Goal: Information Seeking & Learning: Understand process/instructions

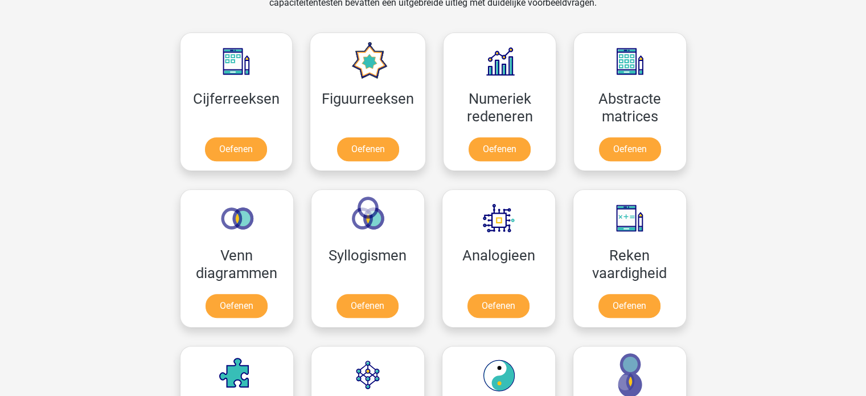
scroll to position [513, 0]
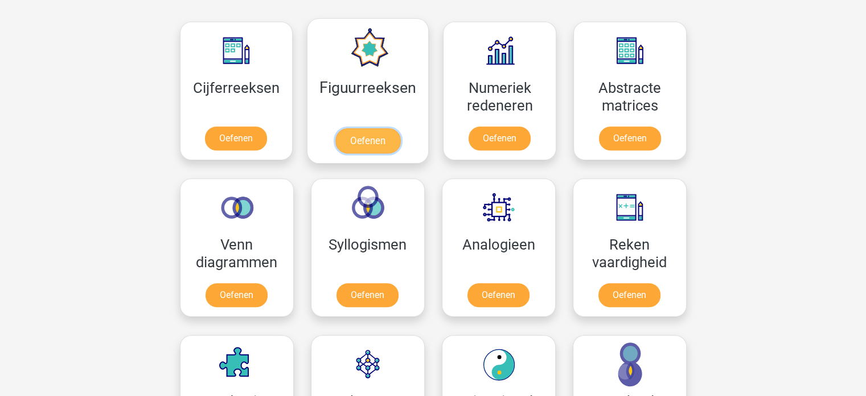
click at [388, 136] on link "Oefenen" at bounding box center [367, 140] width 65 height 25
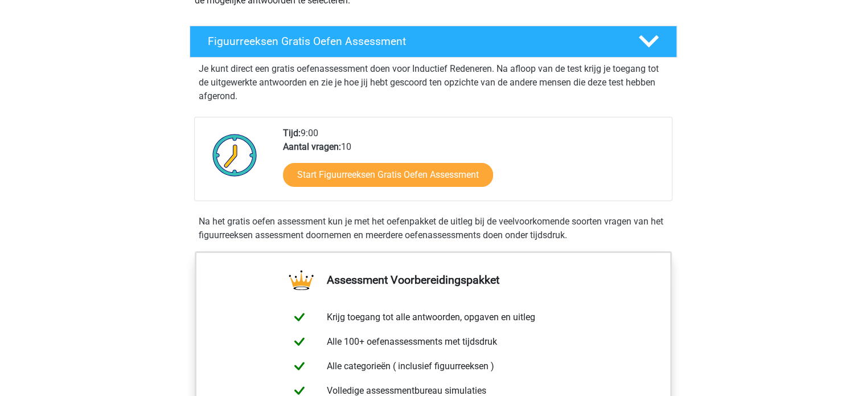
scroll to position [114, 0]
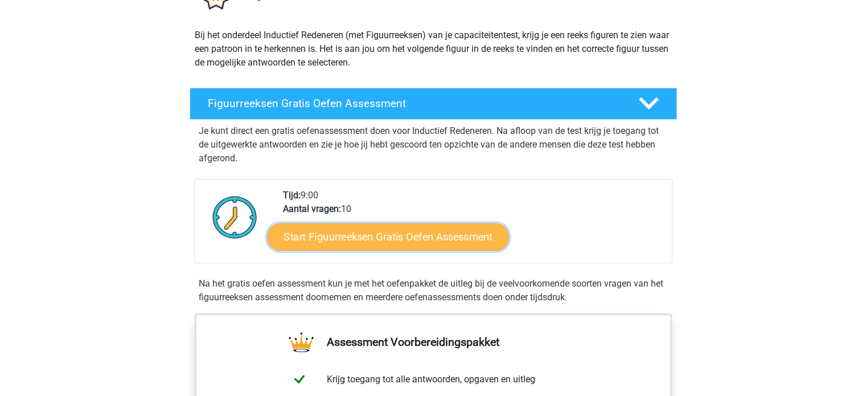
click at [363, 239] on link "Start Figuurreeksen Gratis Oefen Assessment" at bounding box center [387, 236] width 241 height 27
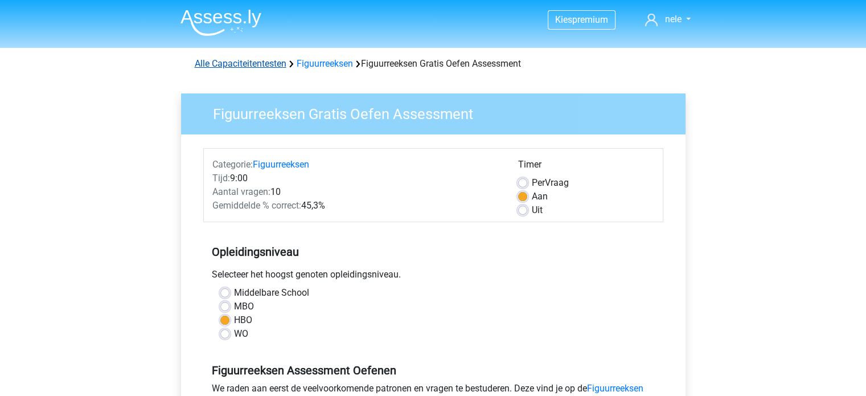
click at [262, 66] on link "Alle Capaciteitentesten" at bounding box center [241, 63] width 92 height 11
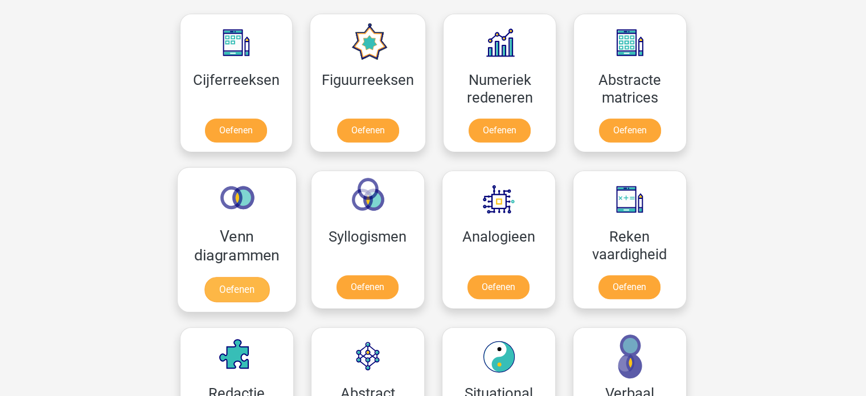
scroll to position [540, 0]
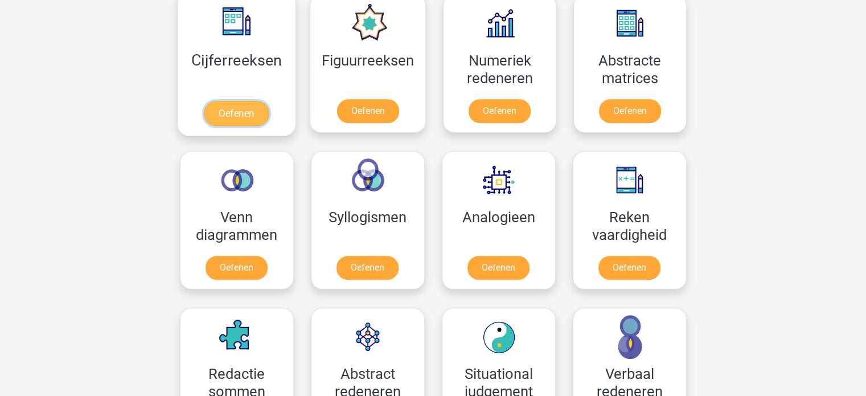
click at [241, 110] on link "Oefenen" at bounding box center [236, 113] width 65 height 25
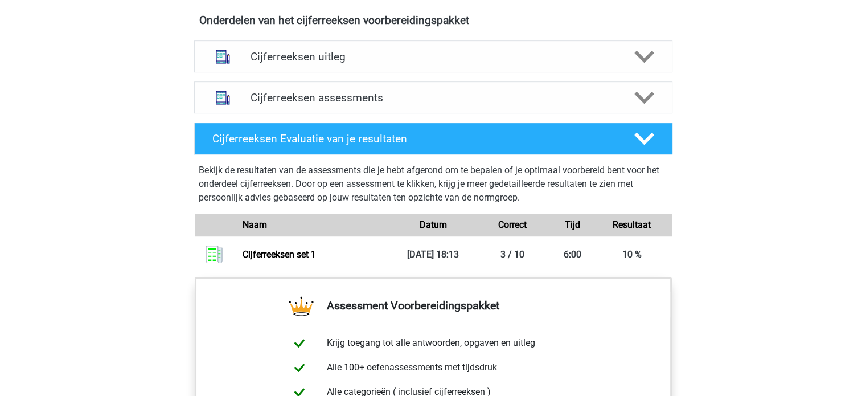
scroll to position [627, 0]
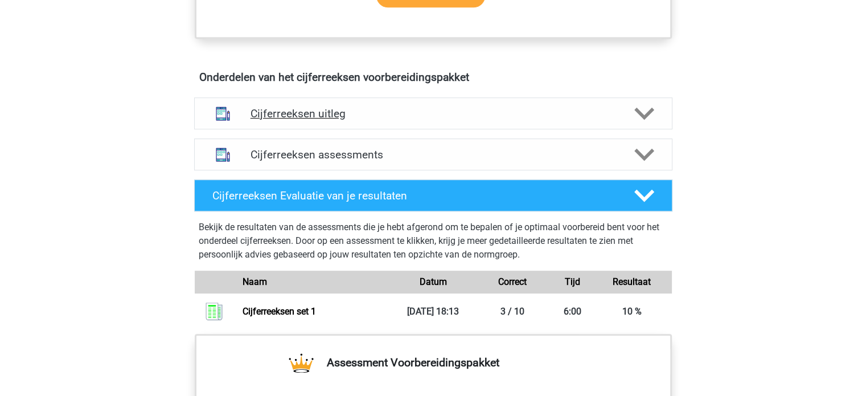
click at [311, 120] on h4 "Cijferreeksen uitleg" at bounding box center [434, 113] width 366 height 13
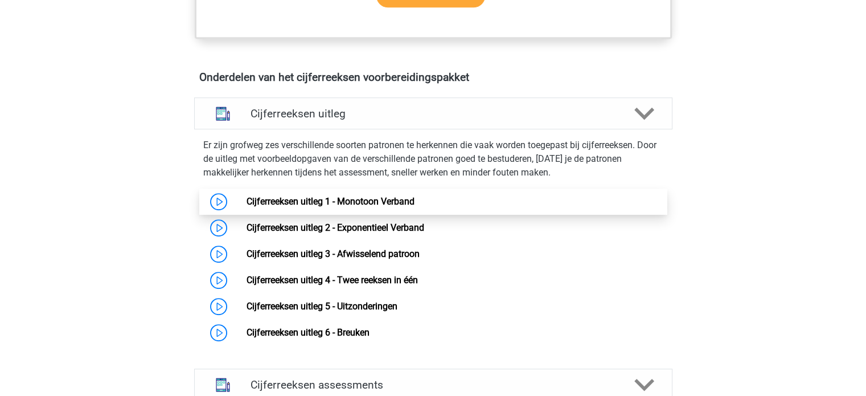
click at [383, 207] on link "Cijferreeksen uitleg 1 - Monotoon Verband" at bounding box center [331, 201] width 168 height 11
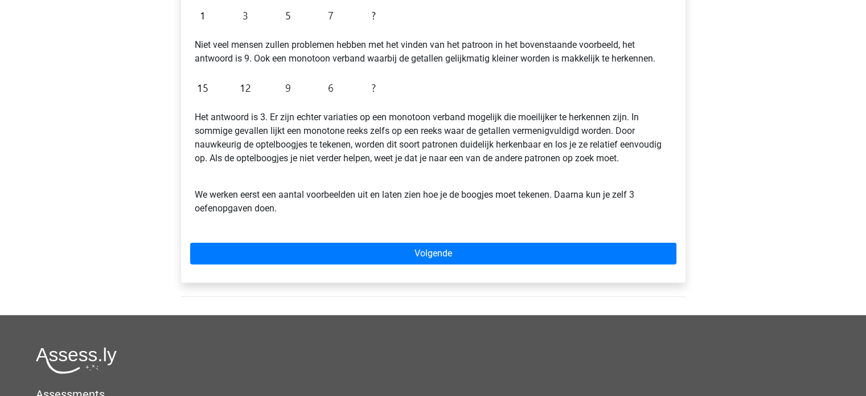
scroll to position [228, 0]
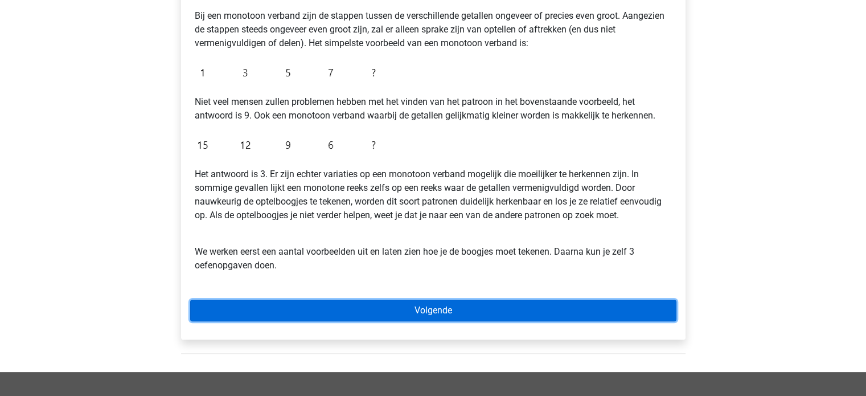
click at [415, 309] on link "Volgende" at bounding box center [433, 311] width 486 height 22
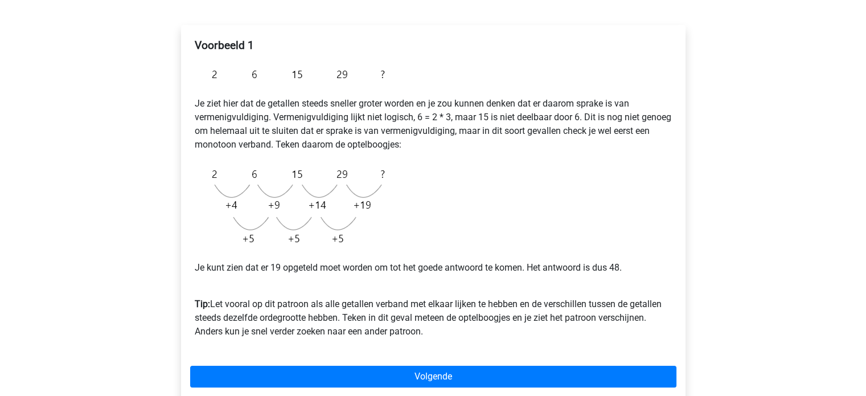
scroll to position [228, 0]
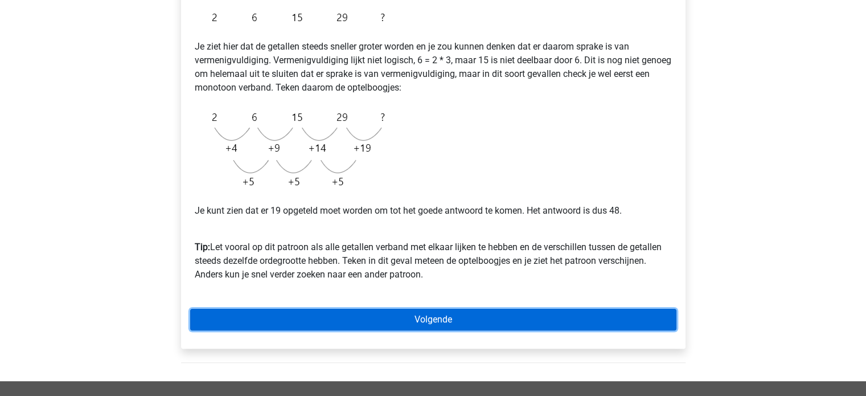
click at [346, 318] on link "Volgende" at bounding box center [433, 320] width 486 height 22
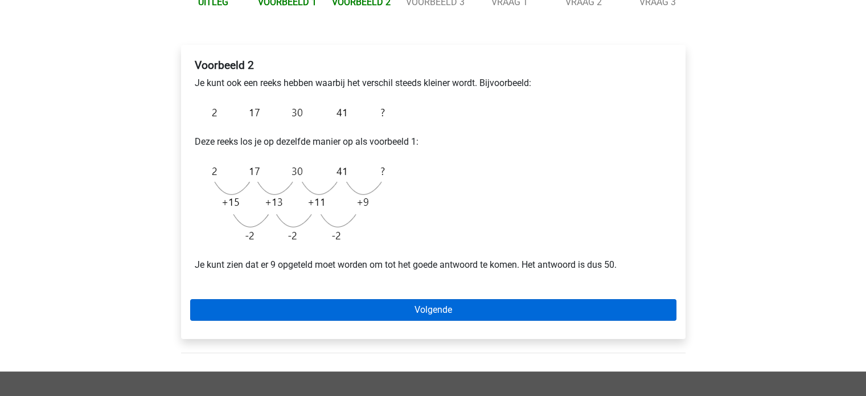
scroll to position [171, 0]
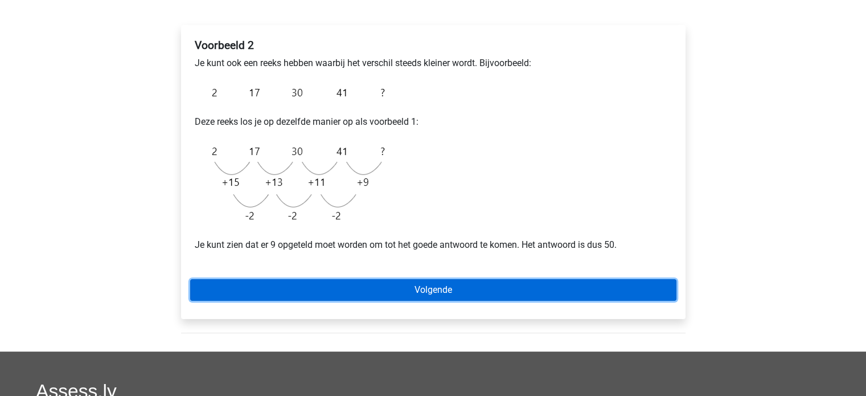
click at [396, 291] on link "Volgende" at bounding box center [433, 290] width 486 height 22
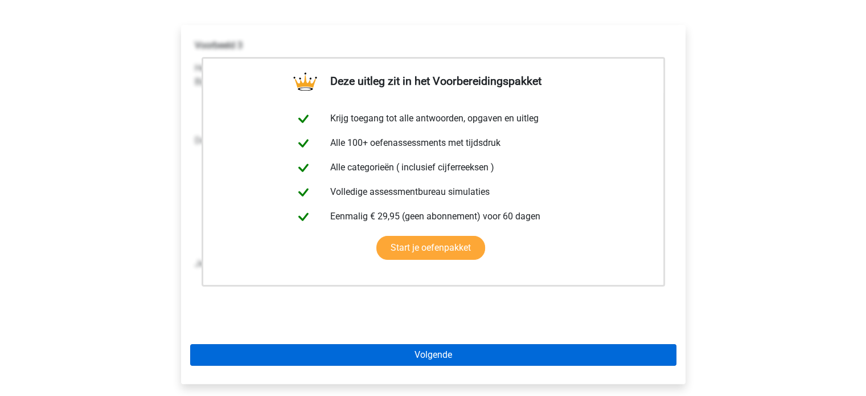
scroll to position [228, 0]
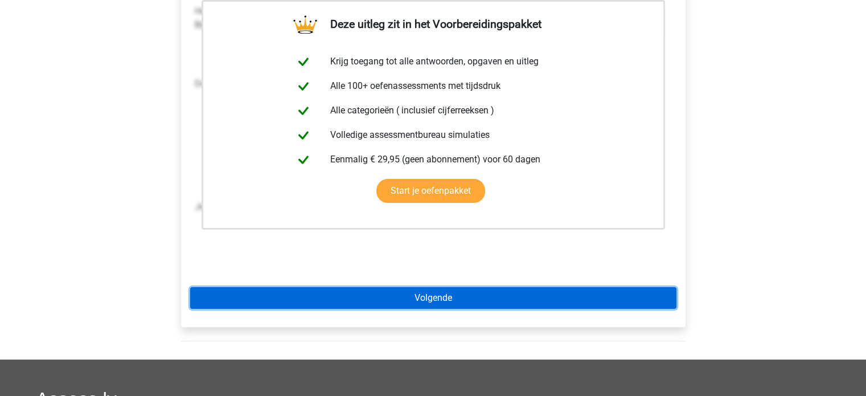
click at [419, 299] on link "Volgende" at bounding box center [433, 298] width 486 height 22
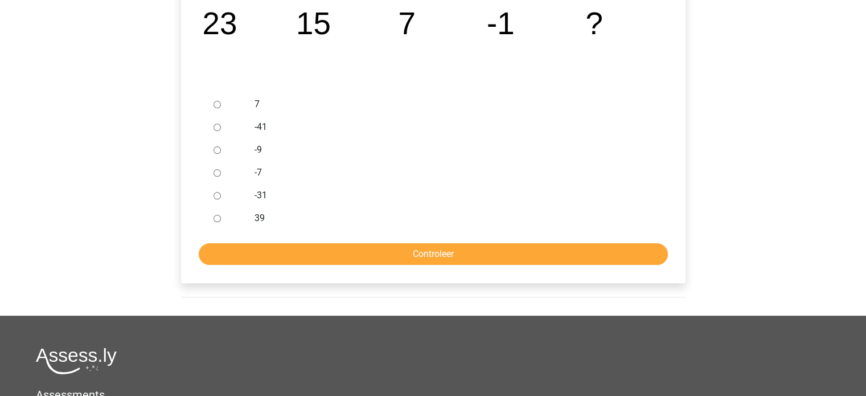
scroll to position [285, 0]
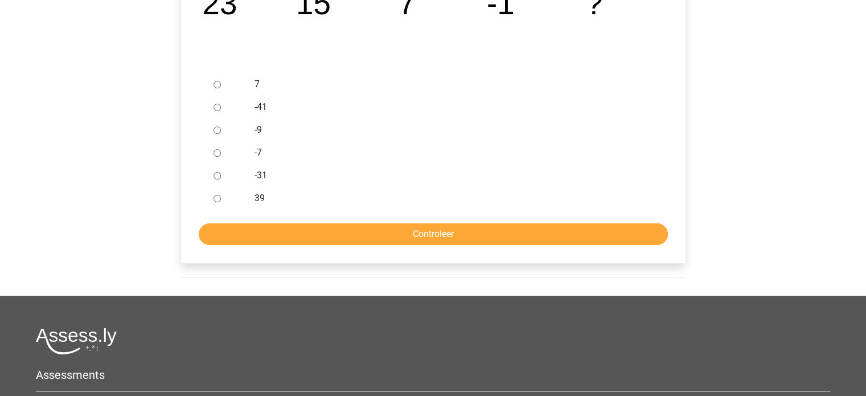
click at [218, 86] on input "7" at bounding box center [217, 84] width 7 height 7
radio input "true"
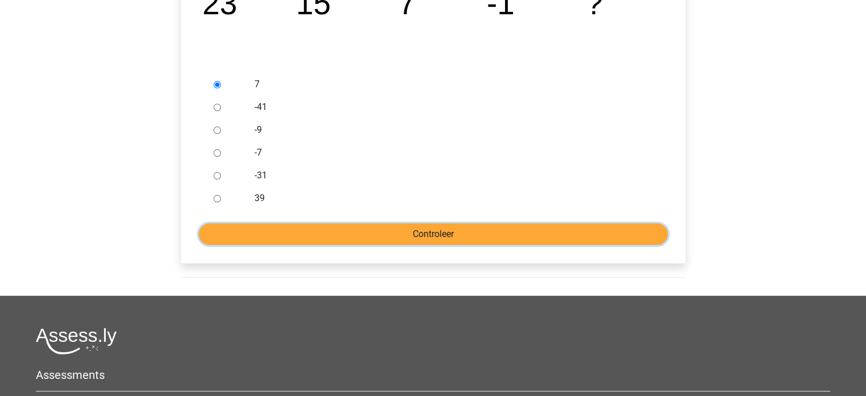
click at [394, 236] on input "Controleer" at bounding box center [433, 234] width 469 height 22
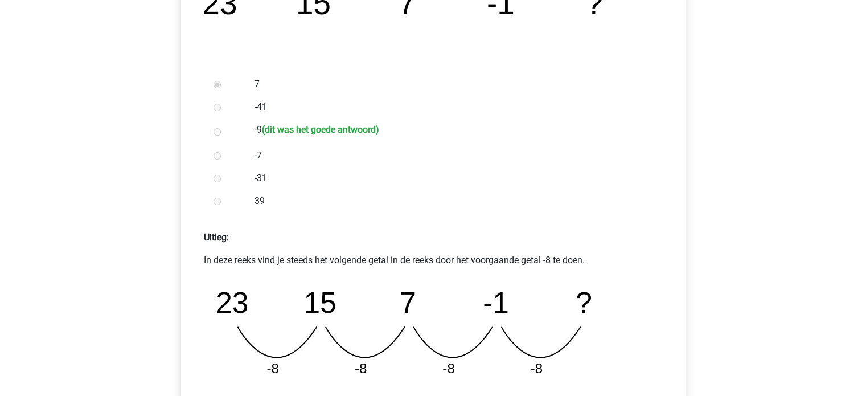
scroll to position [342, 0]
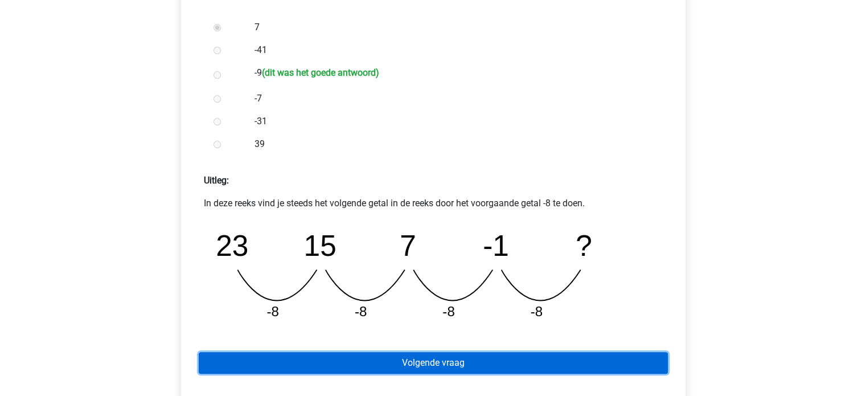
click at [435, 364] on link "Volgende vraag" at bounding box center [433, 363] width 469 height 22
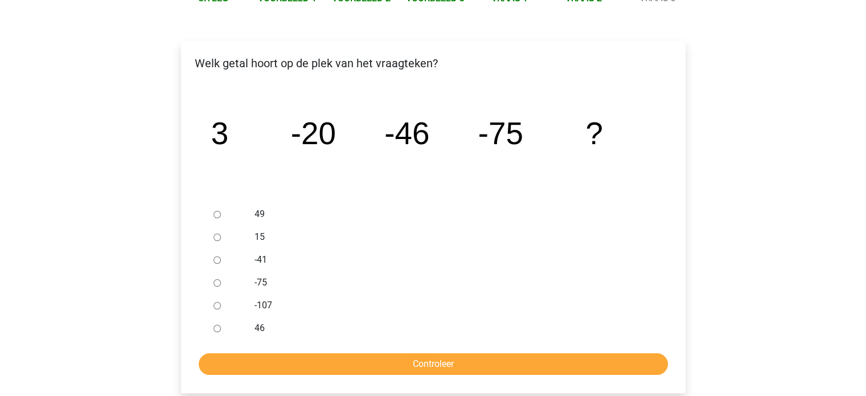
scroll to position [171, 0]
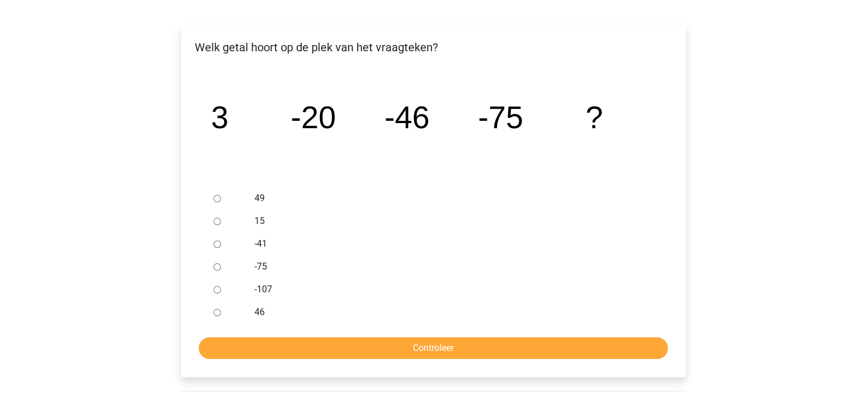
click at [216, 289] on input "-107" at bounding box center [217, 289] width 7 height 7
radio input "true"
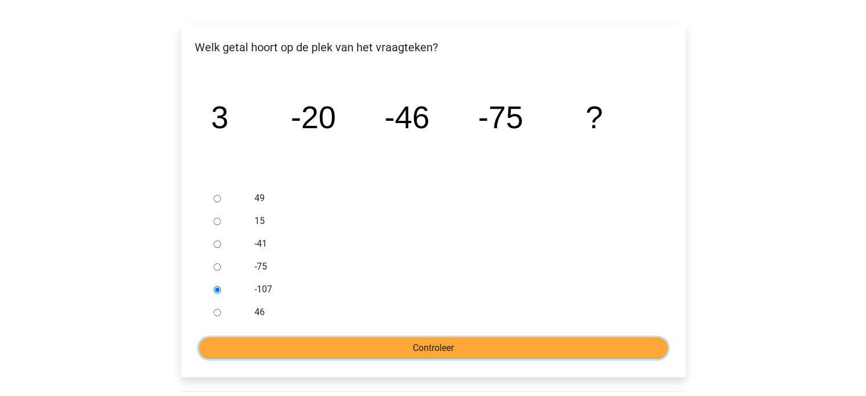
click at [330, 343] on input "Controleer" at bounding box center [433, 348] width 469 height 22
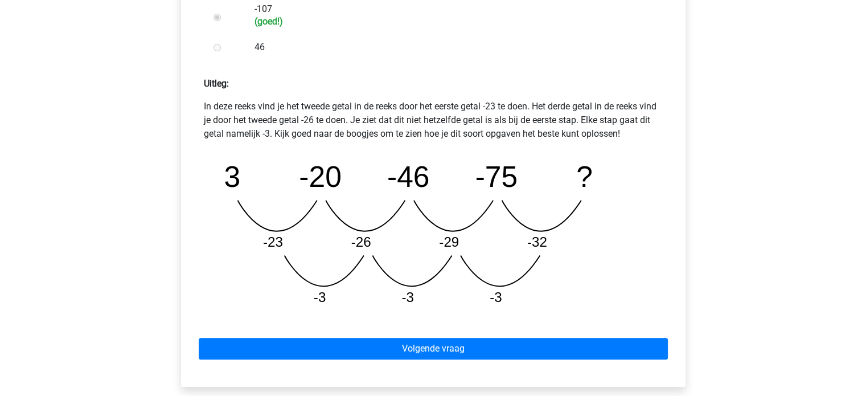
scroll to position [513, 0]
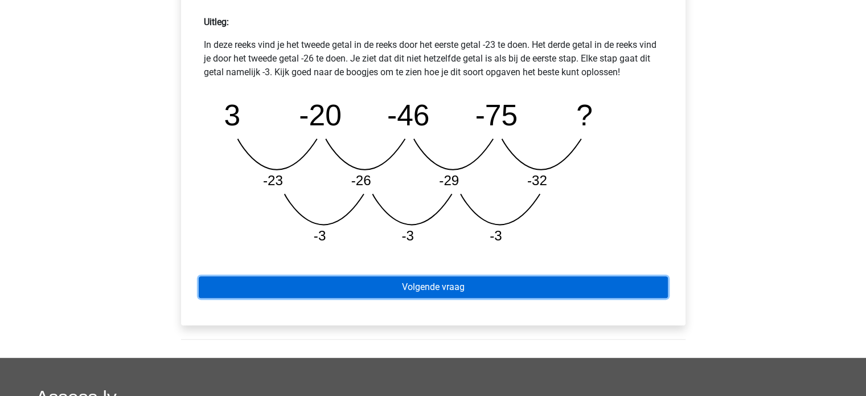
click at [392, 289] on link "Volgende vraag" at bounding box center [433, 287] width 469 height 22
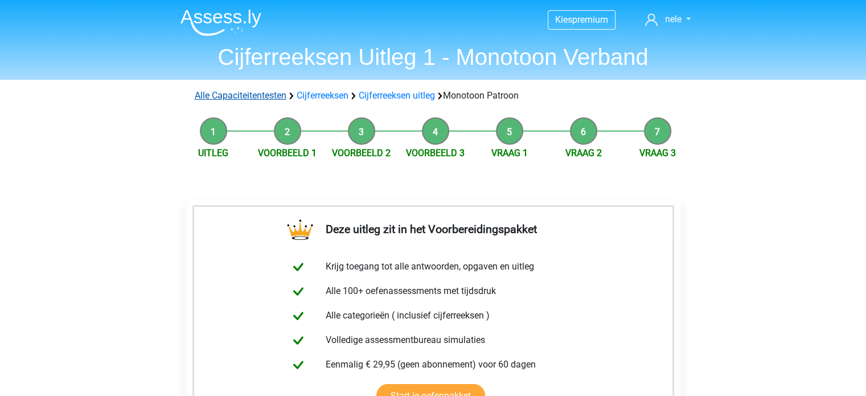
click at [243, 96] on link "Alle Capaciteitentesten" at bounding box center [241, 95] width 92 height 11
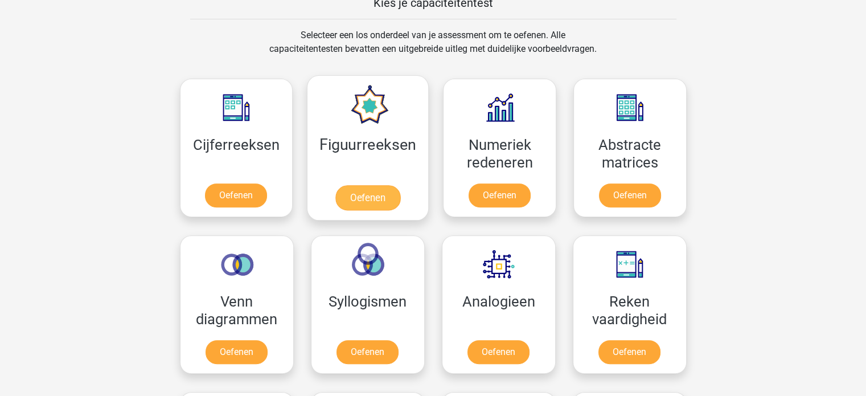
scroll to position [513, 0]
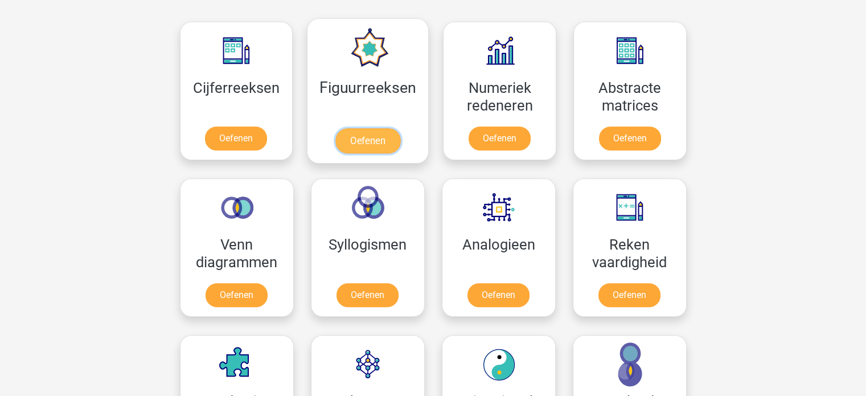
click at [367, 147] on link "Oefenen" at bounding box center [367, 140] width 65 height 25
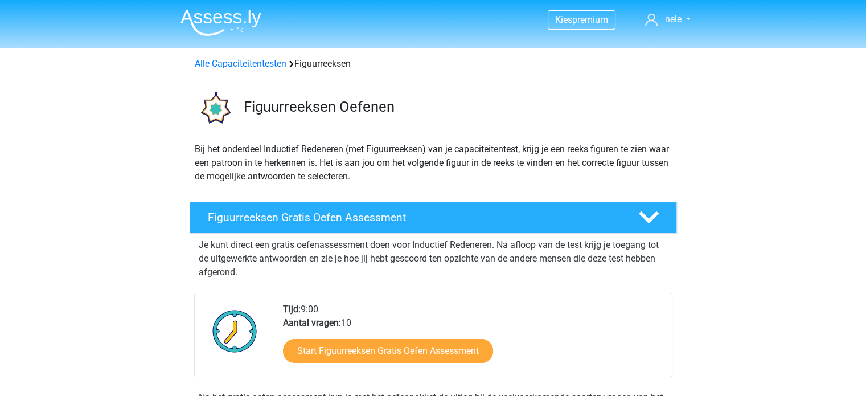
click at [271, 218] on h4 "Figuurreeksen Gratis Oefen Assessment" at bounding box center [414, 217] width 412 height 13
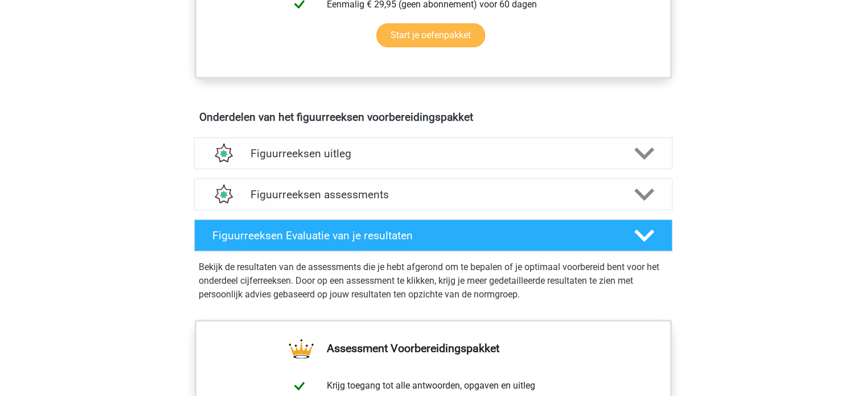
scroll to position [399, 0]
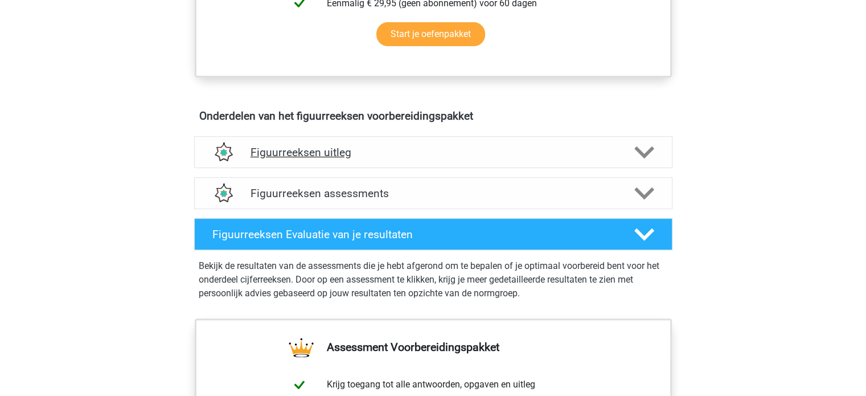
click at [335, 151] on h4 "Figuurreeksen uitleg" at bounding box center [434, 152] width 366 height 13
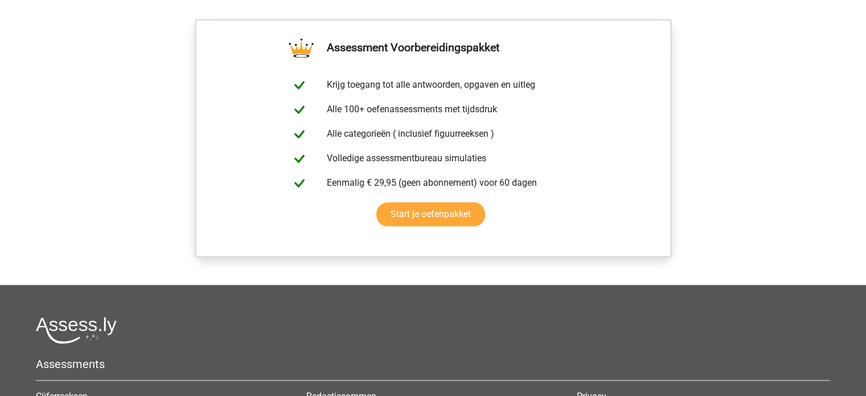
scroll to position [456, 0]
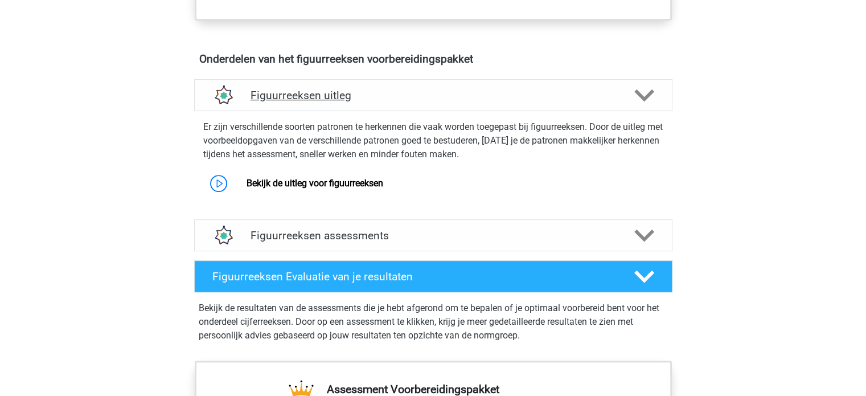
click at [308, 100] on h4 "Figuurreeksen uitleg" at bounding box center [434, 95] width 366 height 13
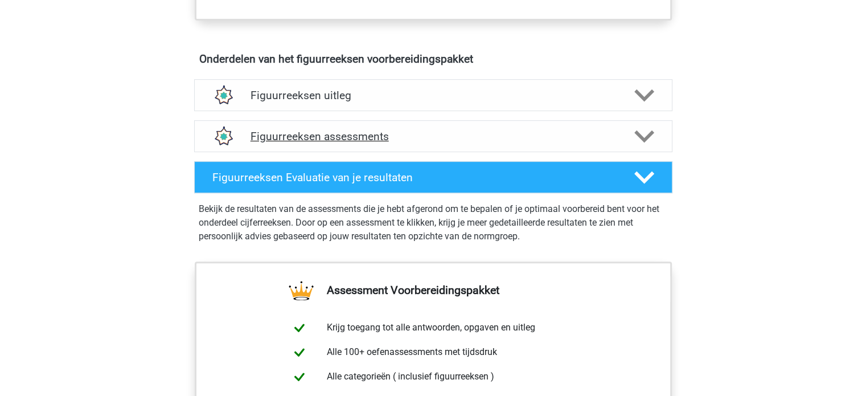
click at [308, 132] on h4 "Figuurreeksen assessments" at bounding box center [434, 136] width 366 height 13
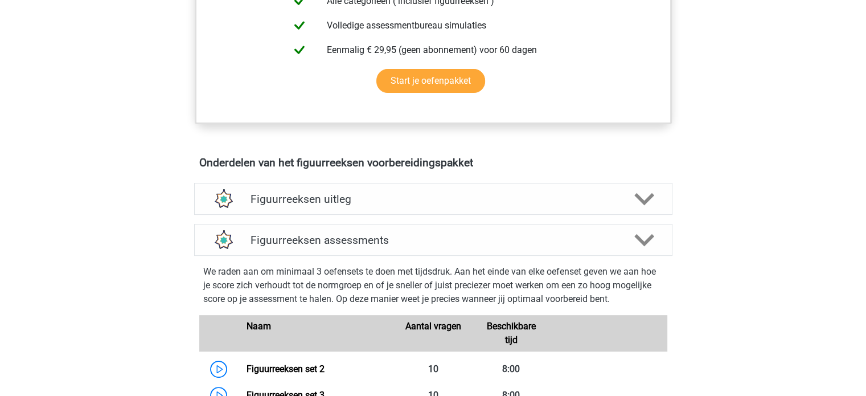
scroll to position [342, 0]
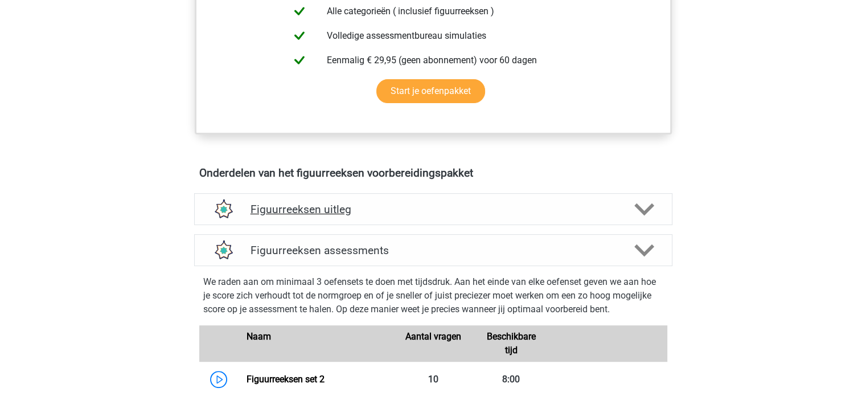
click at [289, 214] on h4 "Figuurreeksen uitleg" at bounding box center [434, 209] width 366 height 13
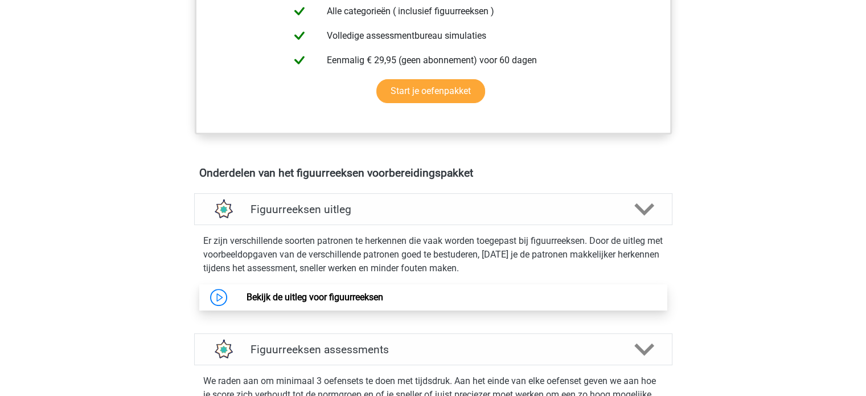
click at [289, 293] on link "Bekijk de uitleg voor figuurreeksen" at bounding box center [315, 297] width 137 height 11
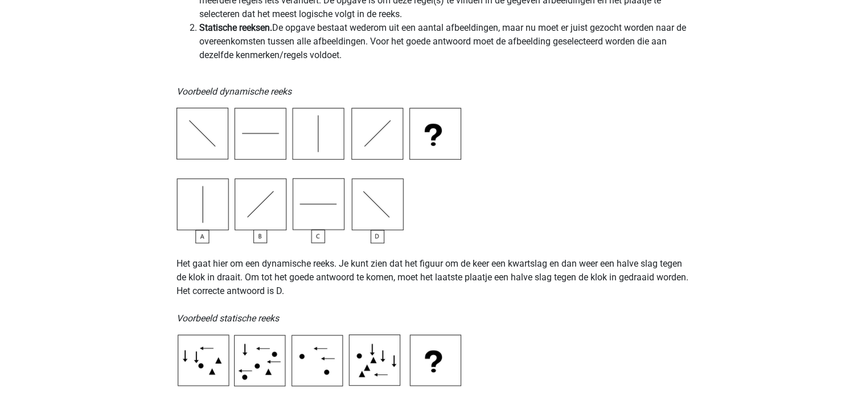
scroll to position [342, 0]
